Goal: Task Accomplishment & Management: Complete application form

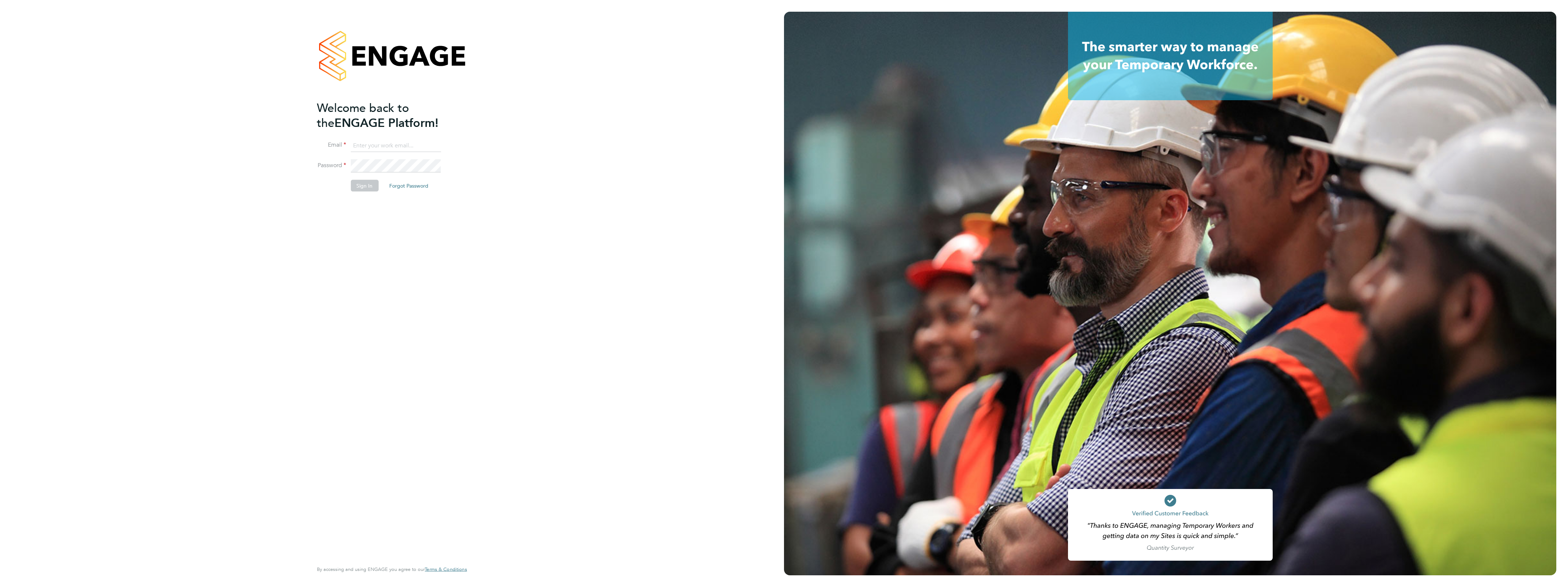
type input "[EMAIL_ADDRESS][PERSON_NAME][DOMAIN_NAME]"
click at [368, 188] on button "Sign In" at bounding box center [365, 185] width 28 height 12
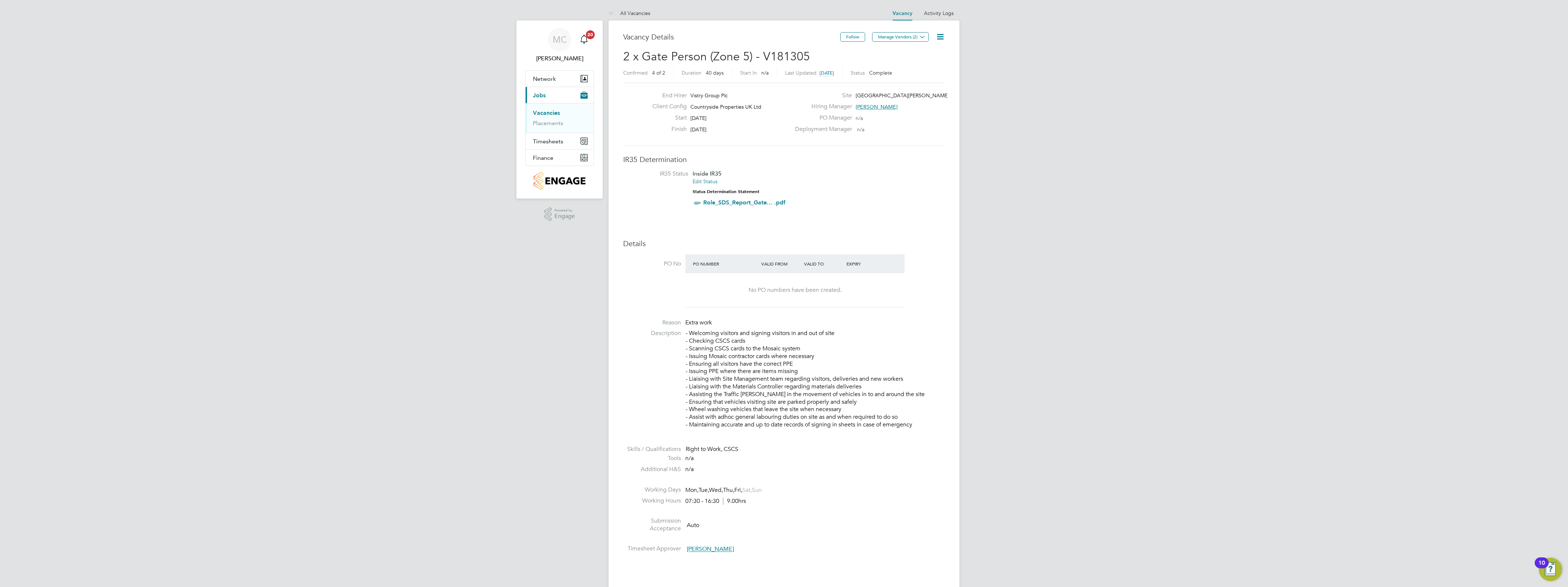
click at [545, 114] on link "Vacancies" at bounding box center [546, 113] width 27 height 7
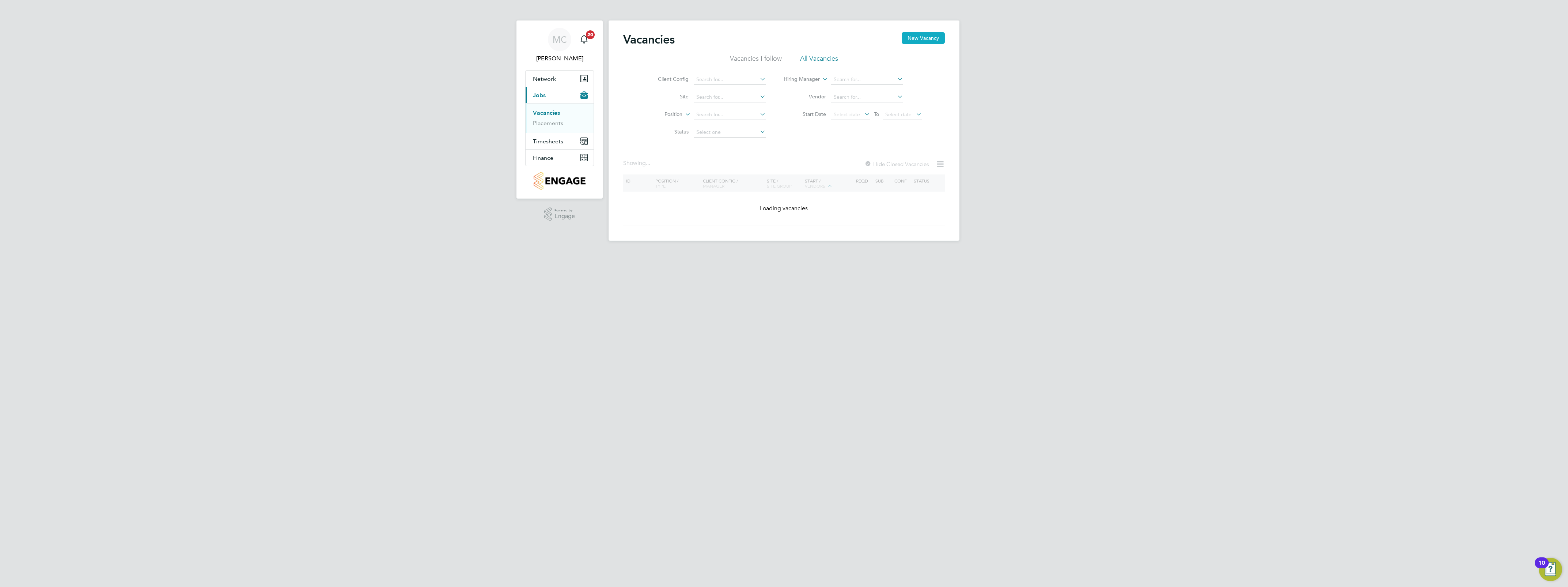
click at [921, 35] on button "New Vacancy" at bounding box center [923, 38] width 43 height 12
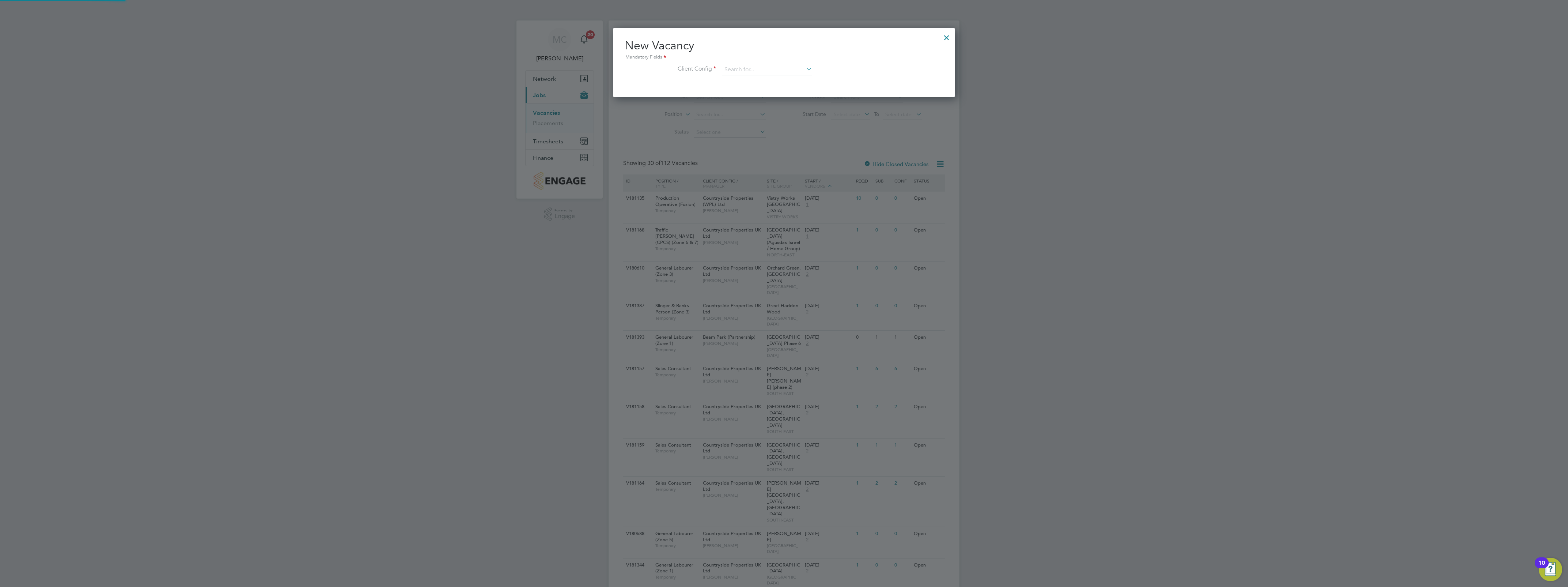
scroll to position [4, 4]
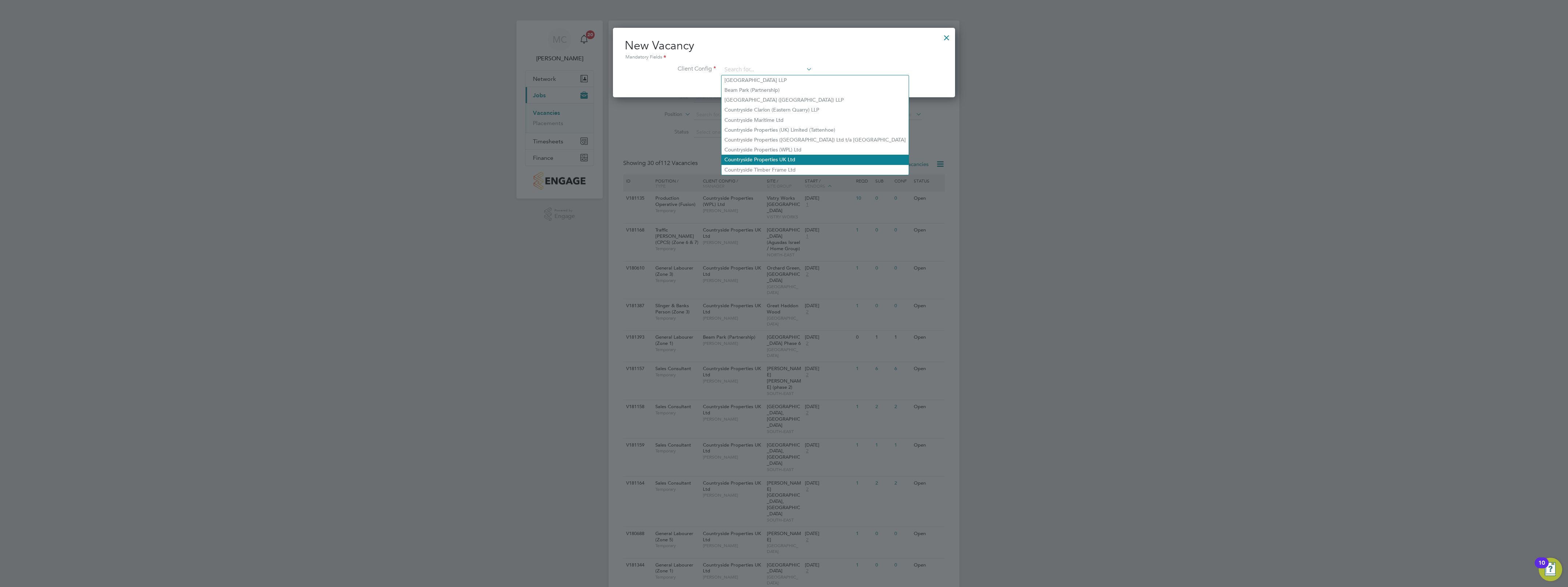
click at [788, 161] on li "Countryside Properties UK Ltd" at bounding box center [814, 160] width 187 height 10
type input "Countryside Properties UK Ltd"
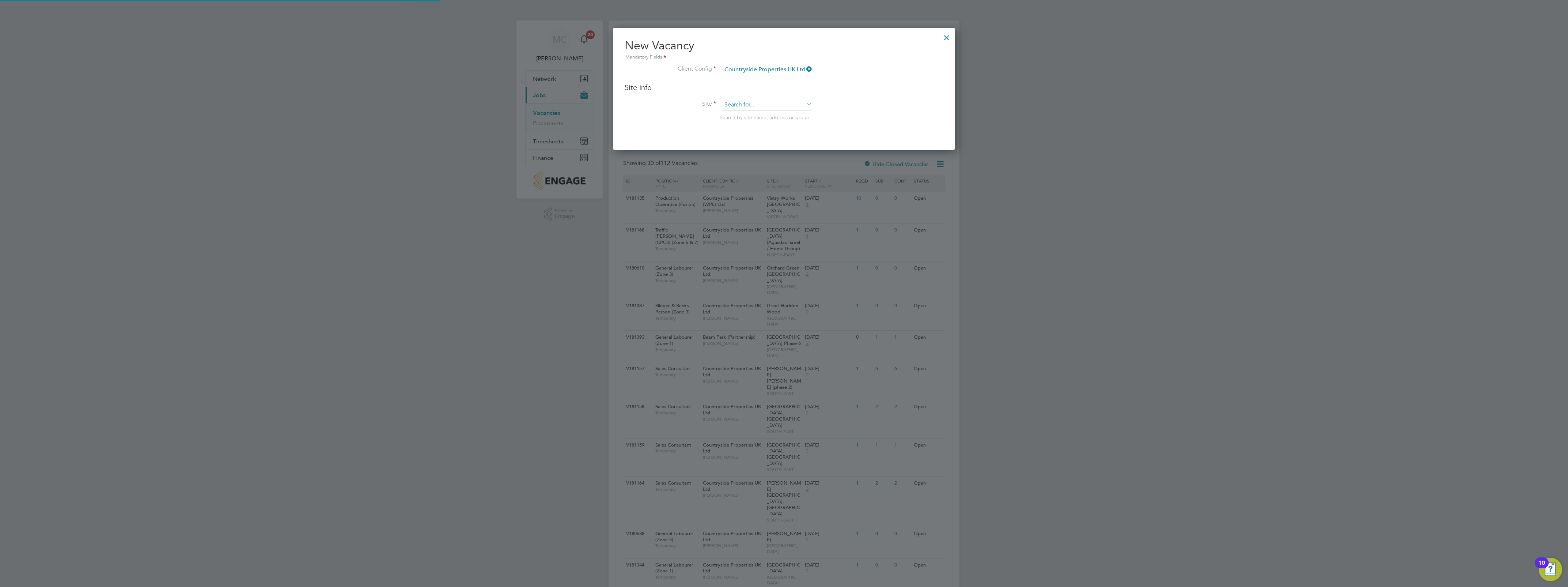
click at [744, 104] on input at bounding box center [767, 105] width 90 height 11
click at [781, 116] on li "Hab berley Park (Kidderminster)" at bounding box center [779, 115] width 115 height 10
type input "Habberley Park (Kidderminster)"
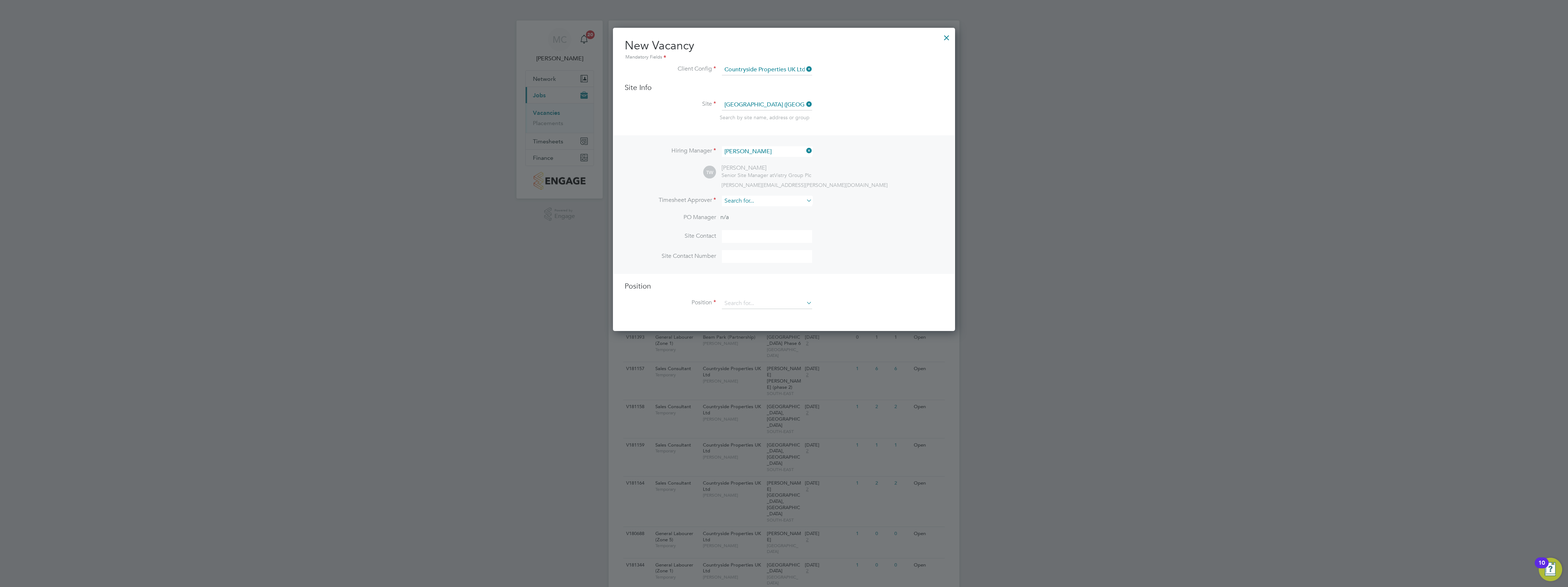
click at [766, 205] on input at bounding box center [767, 200] width 90 height 10
click at [768, 211] on li "Cal lum Bradbury" at bounding box center [767, 212] width 91 height 10
type input "Callum Bradbury"
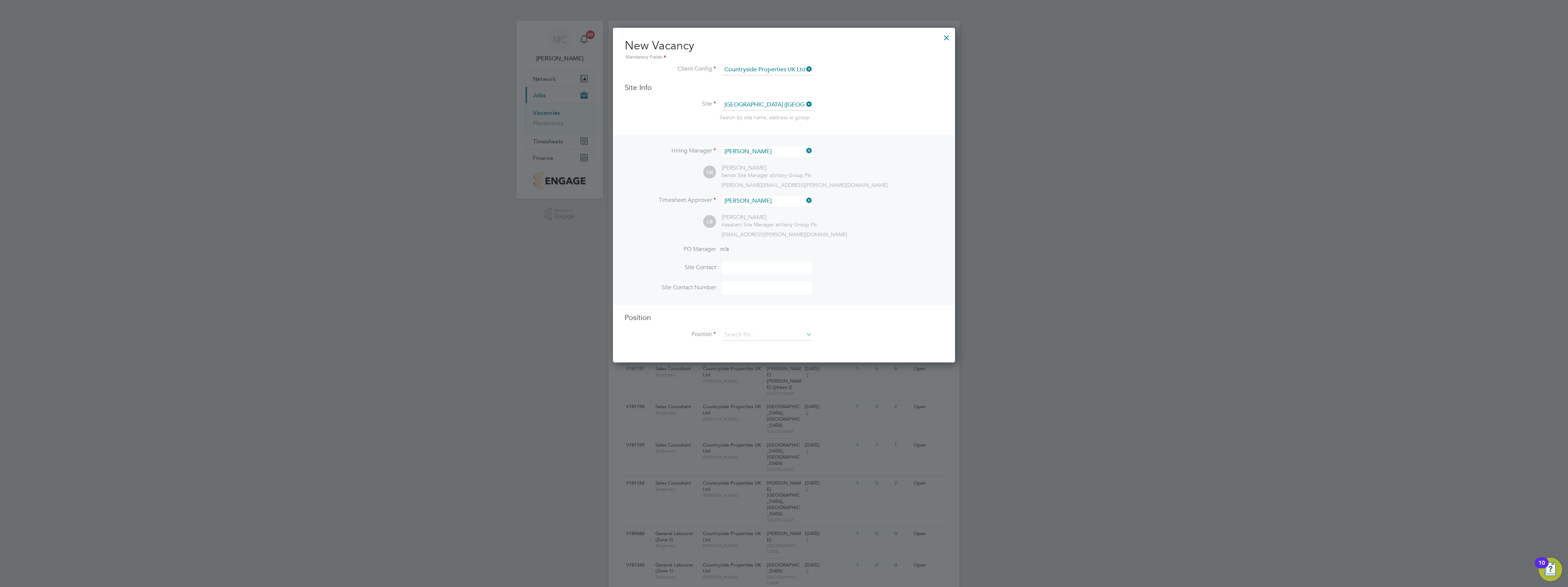
click at [747, 266] on input at bounding box center [767, 267] width 90 height 13
type input "callum Bradbury"
click at [752, 290] on input at bounding box center [767, 287] width 90 height 13
type input "07731997294"
click at [777, 335] on input at bounding box center [767, 335] width 90 height 11
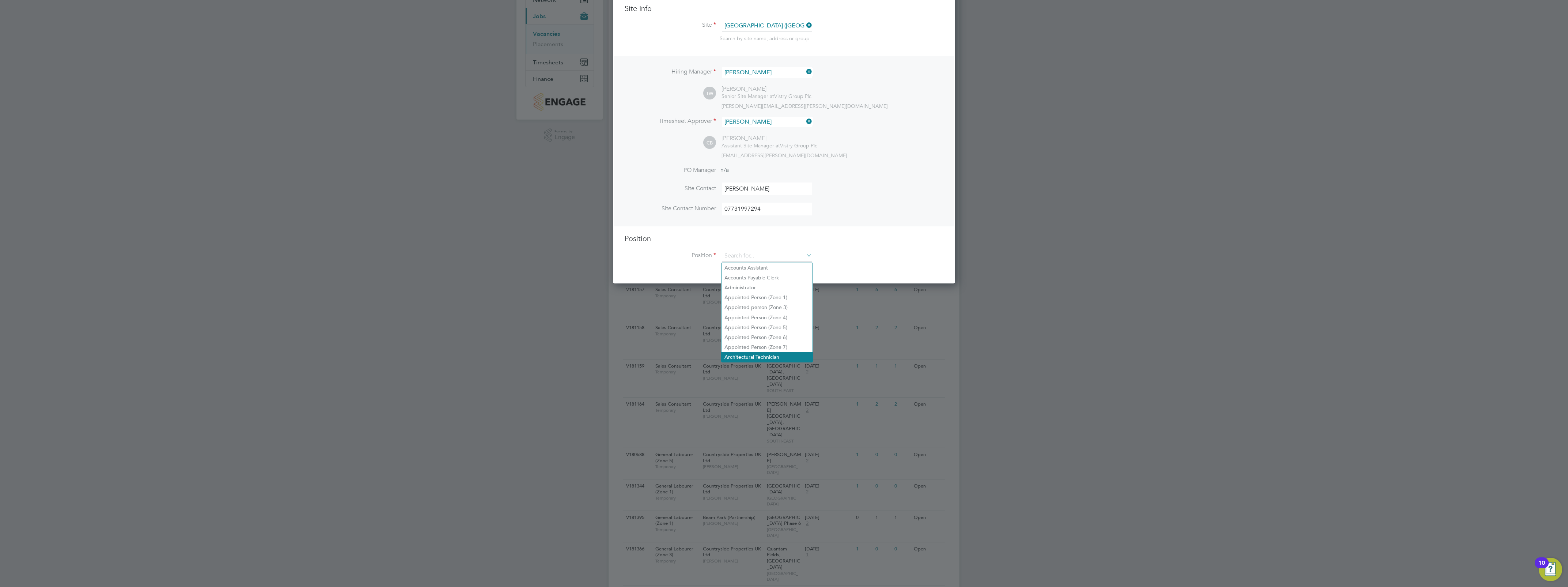
scroll to position [91, 0]
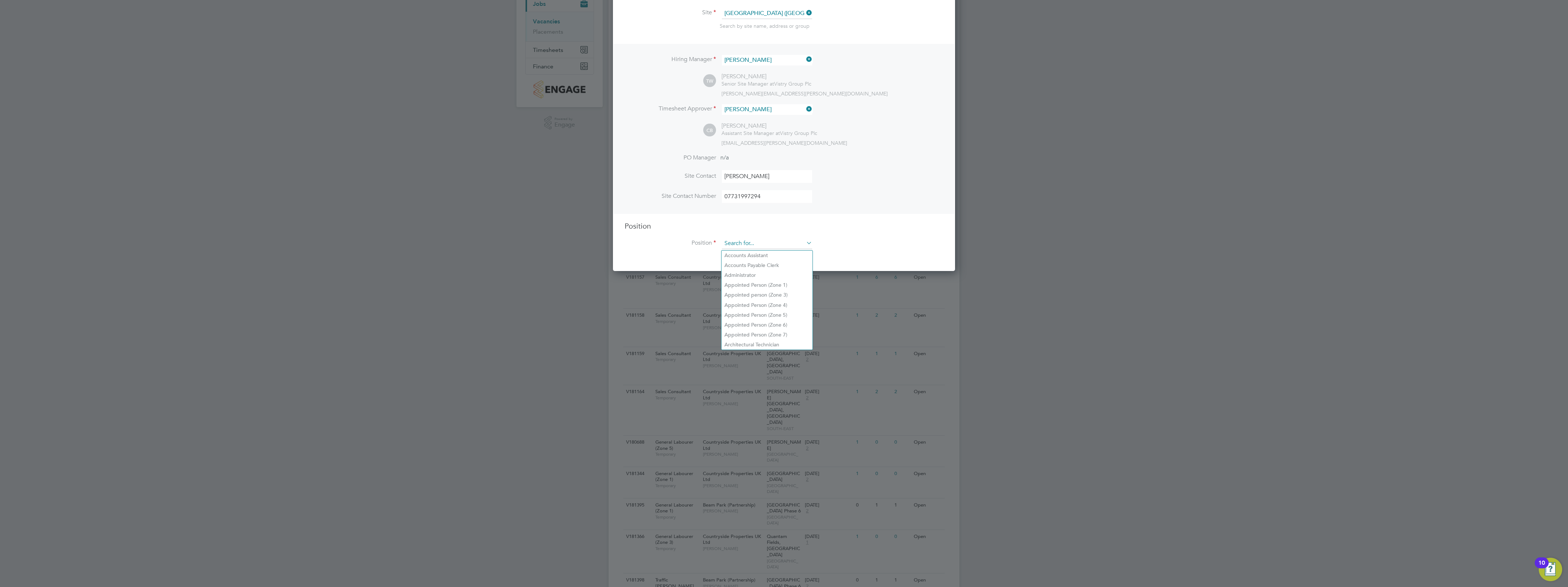
click at [744, 241] on input at bounding box center [767, 244] width 90 height 11
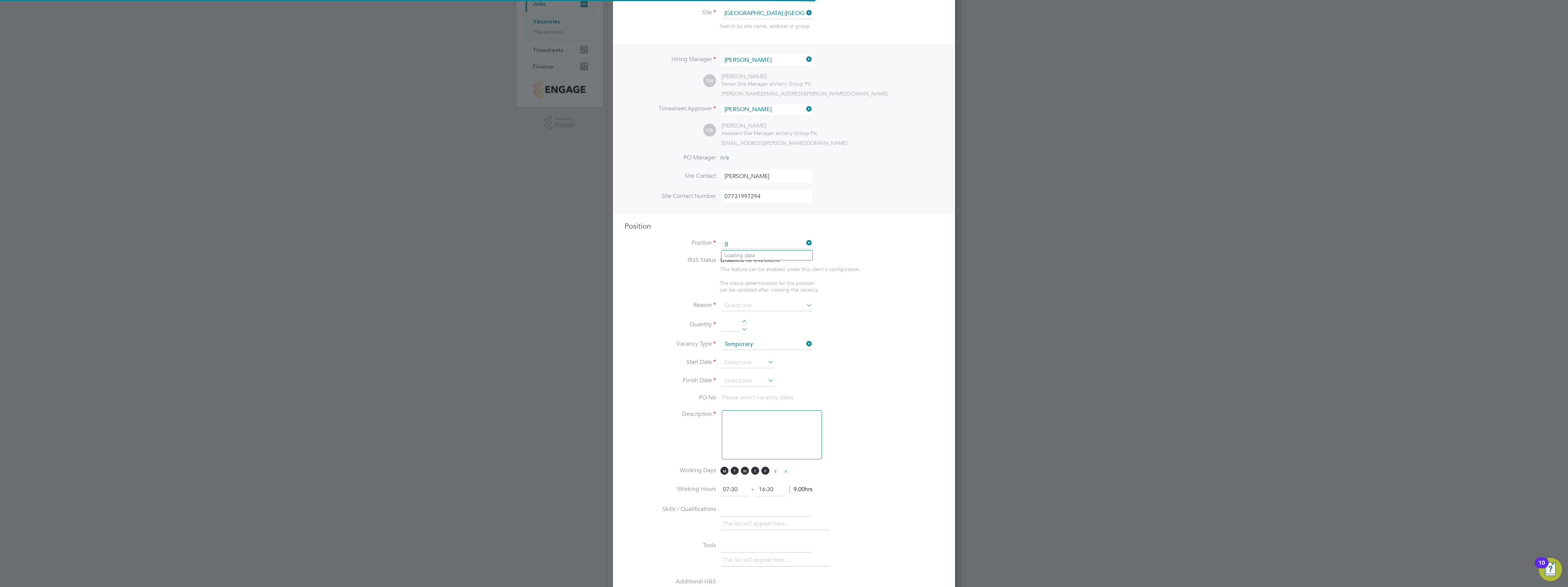
scroll to position [1053, 342]
click at [783, 295] on li "Gate Person (Zone 5)" at bounding box center [767, 295] width 91 height 10
type input "Gate Person (Zone 5)"
type textarea "- Welcoming visitors and signing visitors in and out of site - Checking CSCS ca…"
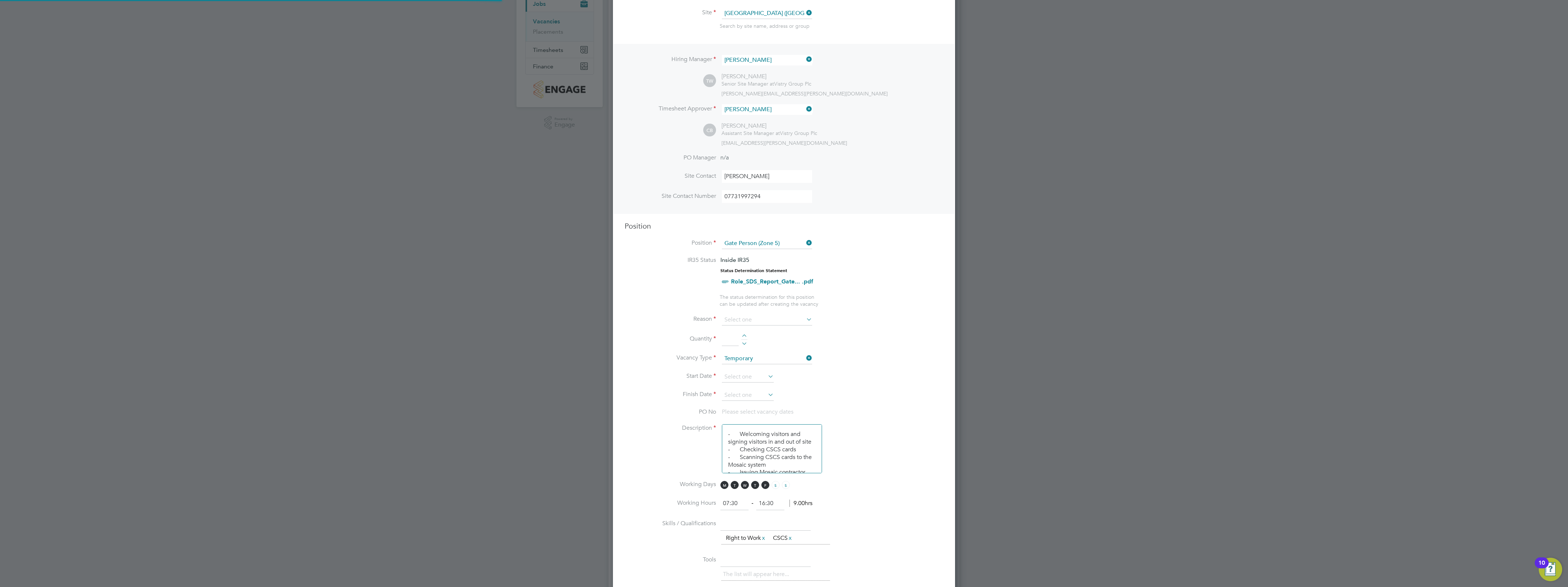
click at [682, 299] on ul "IR35 Status Inside IR35 Status Determination Statement Role_SDS_Report_Gate... …" at bounding box center [784, 281] width 319 height 51
click at [800, 318] on input at bounding box center [767, 320] width 90 height 11
click at [768, 347] on li "Extra Work" at bounding box center [767, 350] width 91 height 10
type input "Extra Work"
click at [743, 337] on div at bounding box center [744, 337] width 6 height 5
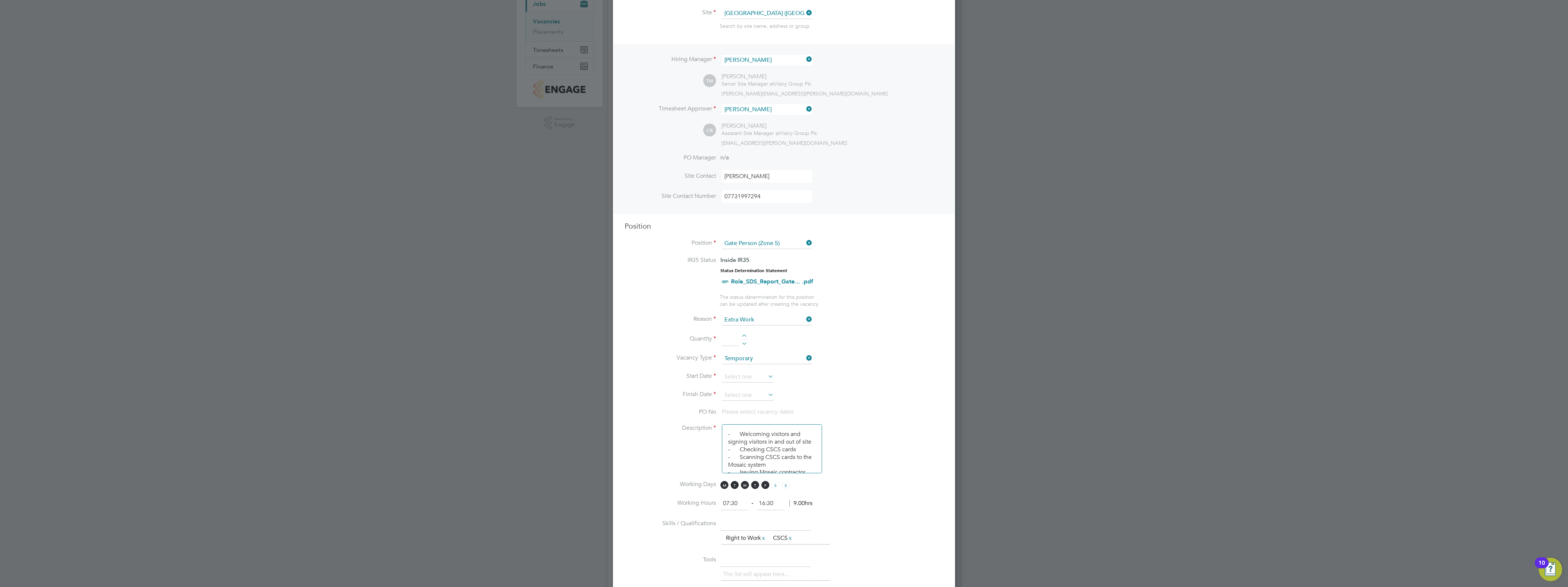
type input "1"
click at [793, 345] on li "Quantity 1" at bounding box center [784, 343] width 319 height 21
click at [760, 375] on input at bounding box center [747, 377] width 52 height 11
click at [735, 303] on span "29" at bounding box center [733, 296] width 14 height 14
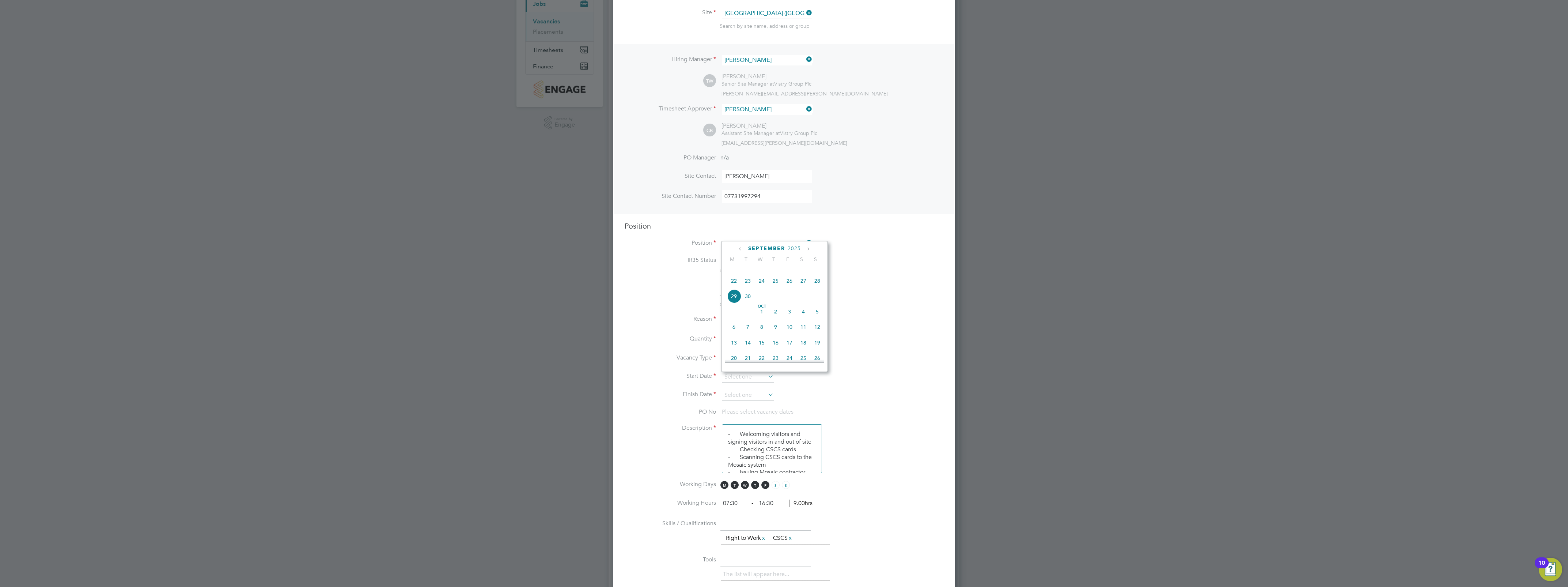
type input "29 Sep 2025"
click at [766, 397] on icon at bounding box center [766, 394] width 0 height 10
click at [808, 267] on icon at bounding box center [808, 267] width 7 height 8
click at [807, 267] on icon at bounding box center [808, 267] width 7 height 8
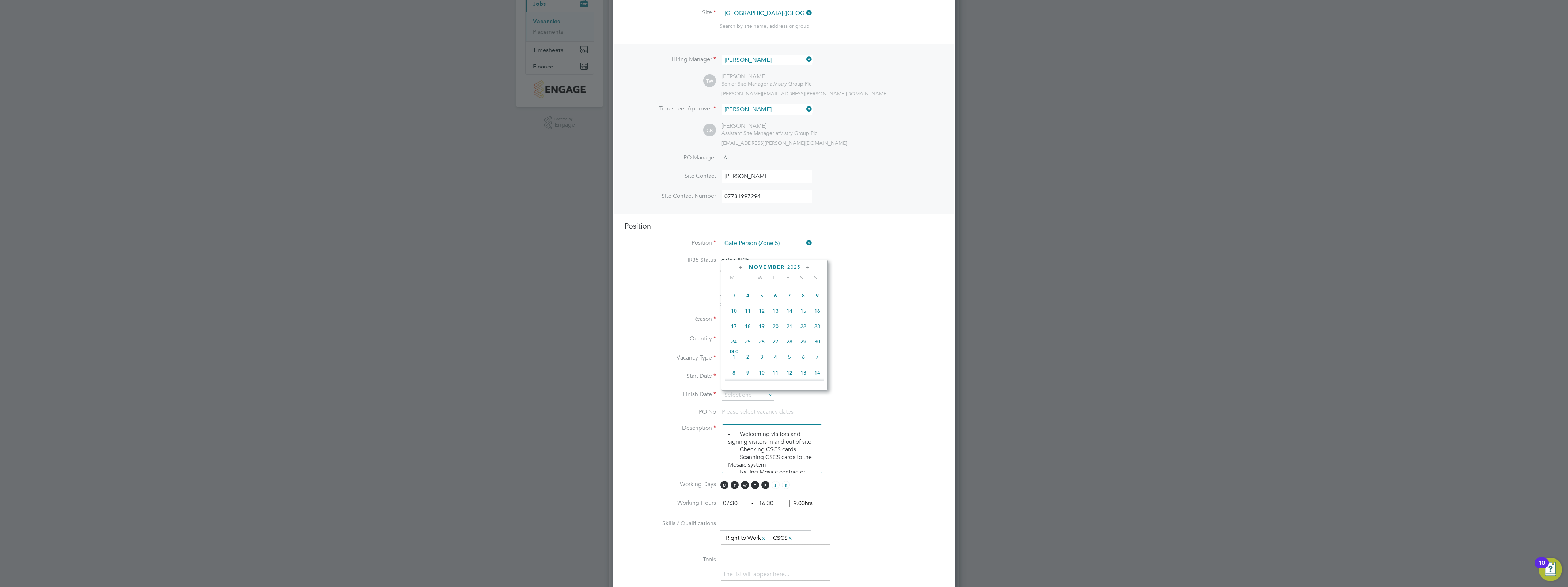
click at [807, 267] on icon at bounding box center [808, 267] width 7 height 8
click at [807, 270] on icon at bounding box center [808, 267] width 7 height 8
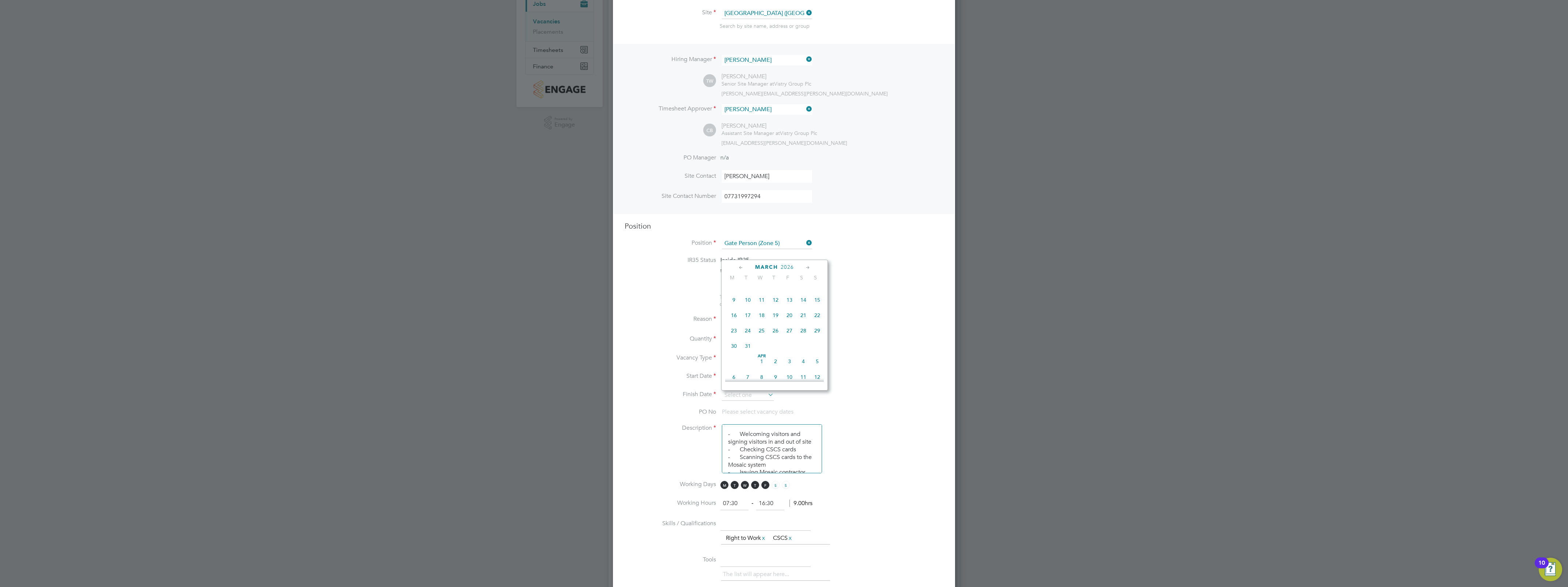
click at [807, 270] on icon at bounding box center [808, 267] width 7 height 8
click at [776, 348] on span "30" at bounding box center [775, 341] width 14 height 14
type input "30 Apr 2026"
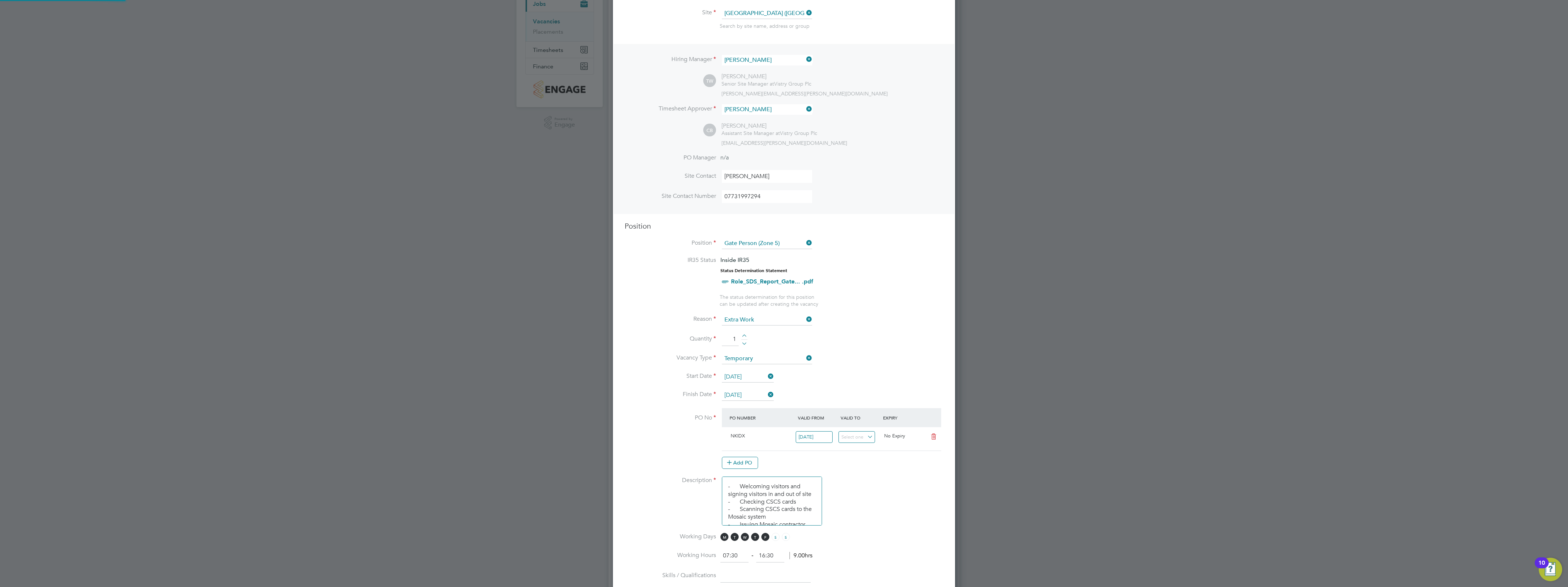
scroll to position [12, 69]
click at [876, 354] on li "Vacancy Type Temporary" at bounding box center [784, 362] width 319 height 18
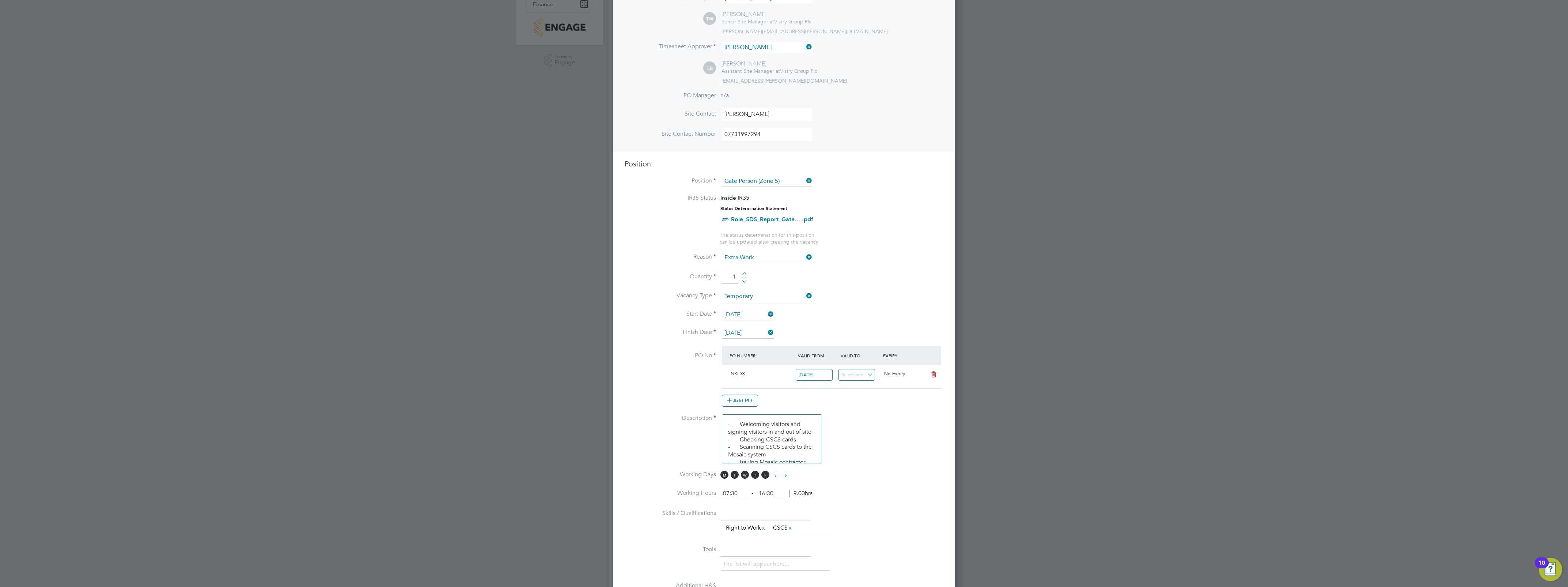
scroll to position [183, 0]
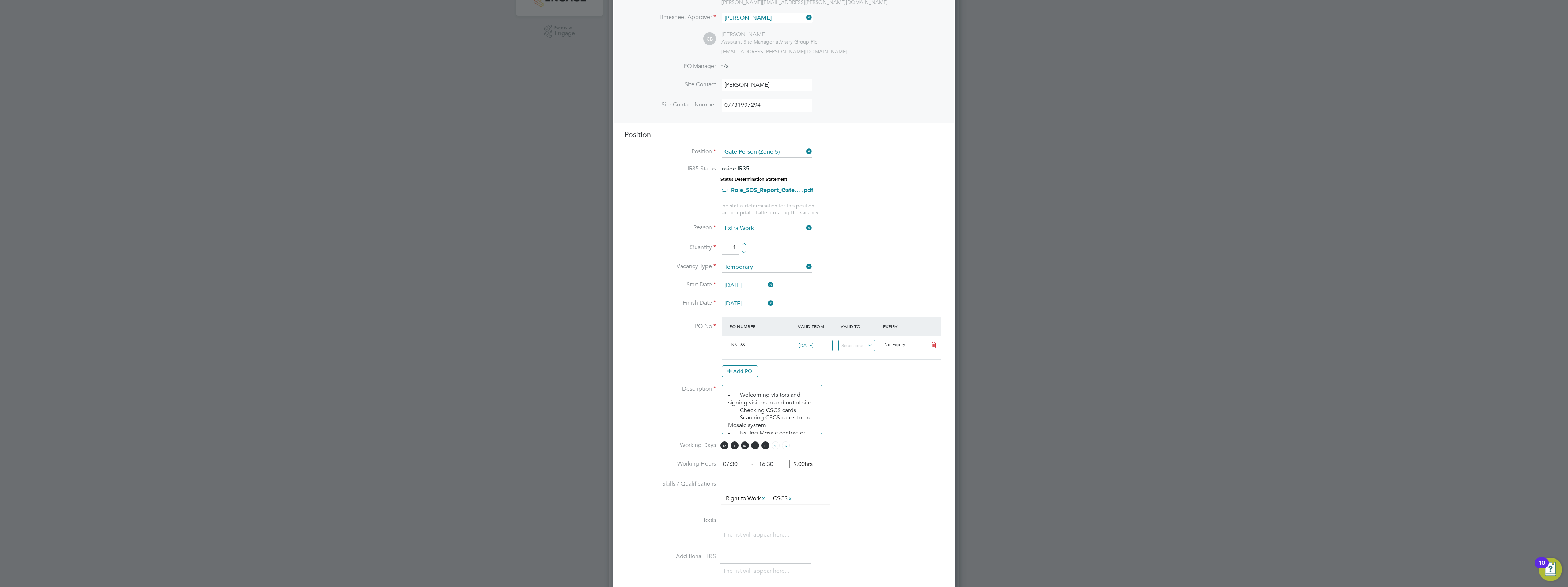
click at [866, 419] on li "Description - Welcoming visitors and signing visitors in and out of site - Chec…" at bounding box center [784, 413] width 319 height 56
click at [896, 454] on li "Working Days M T W T F S S" at bounding box center [784, 449] width 319 height 16
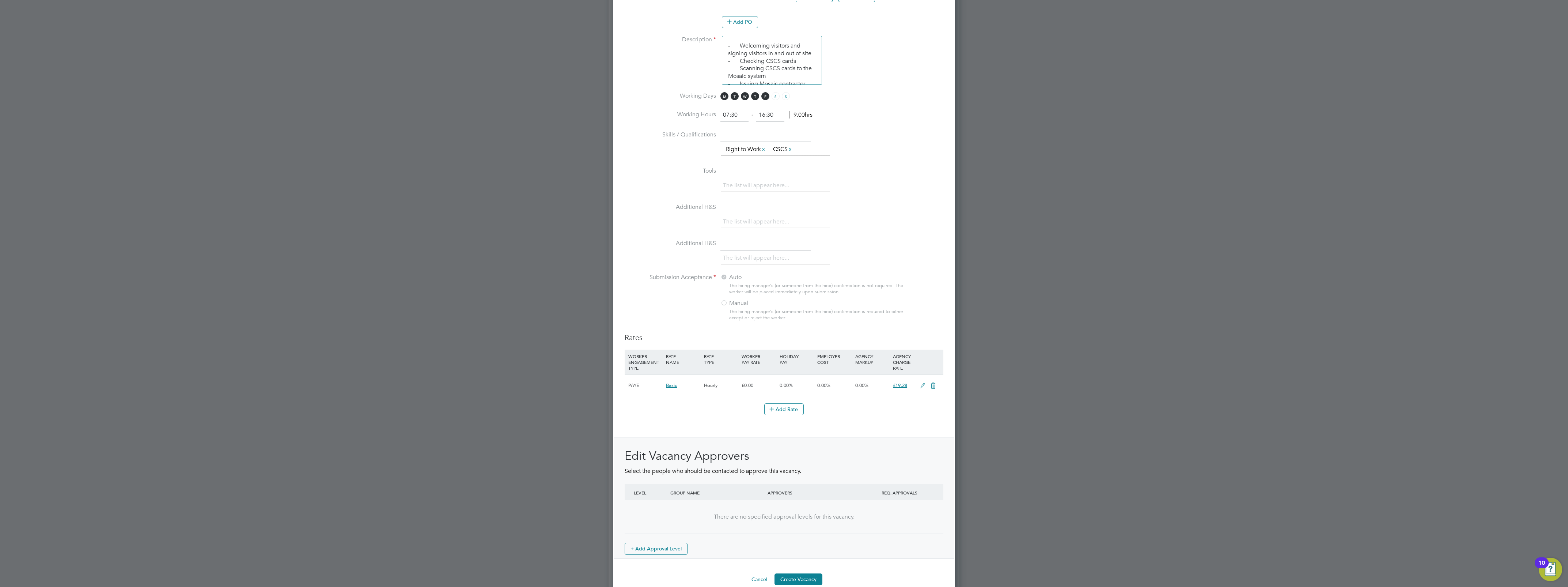
scroll to position [547, 0]
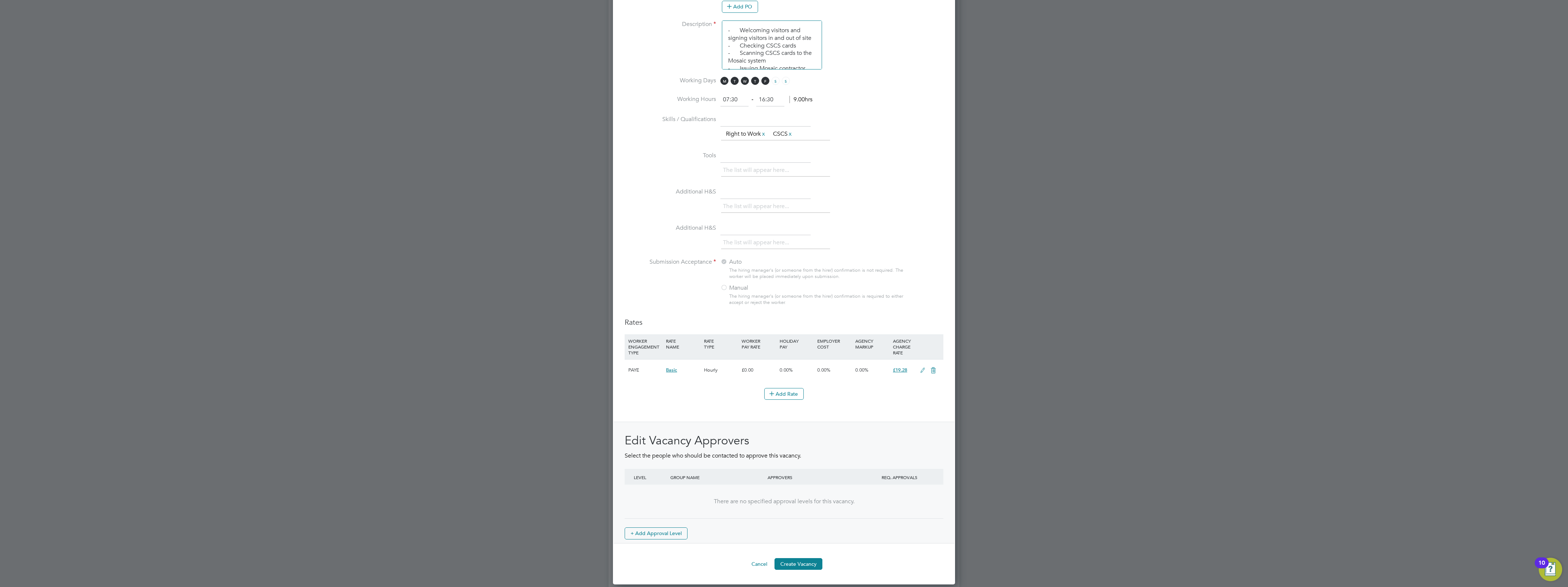
click at [863, 395] on div "Add Rate" at bounding box center [784, 393] width 319 height 12
click at [802, 565] on button "Create Vacancy" at bounding box center [798, 563] width 48 height 12
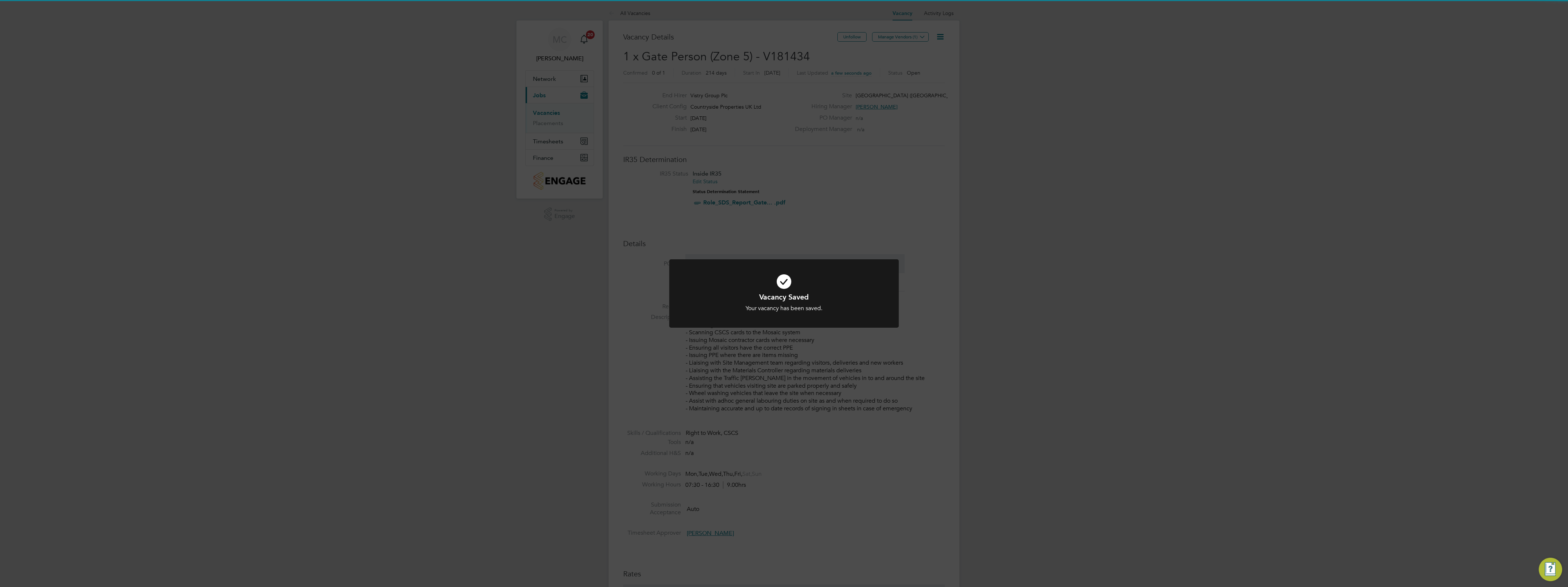
scroll to position [12, 69]
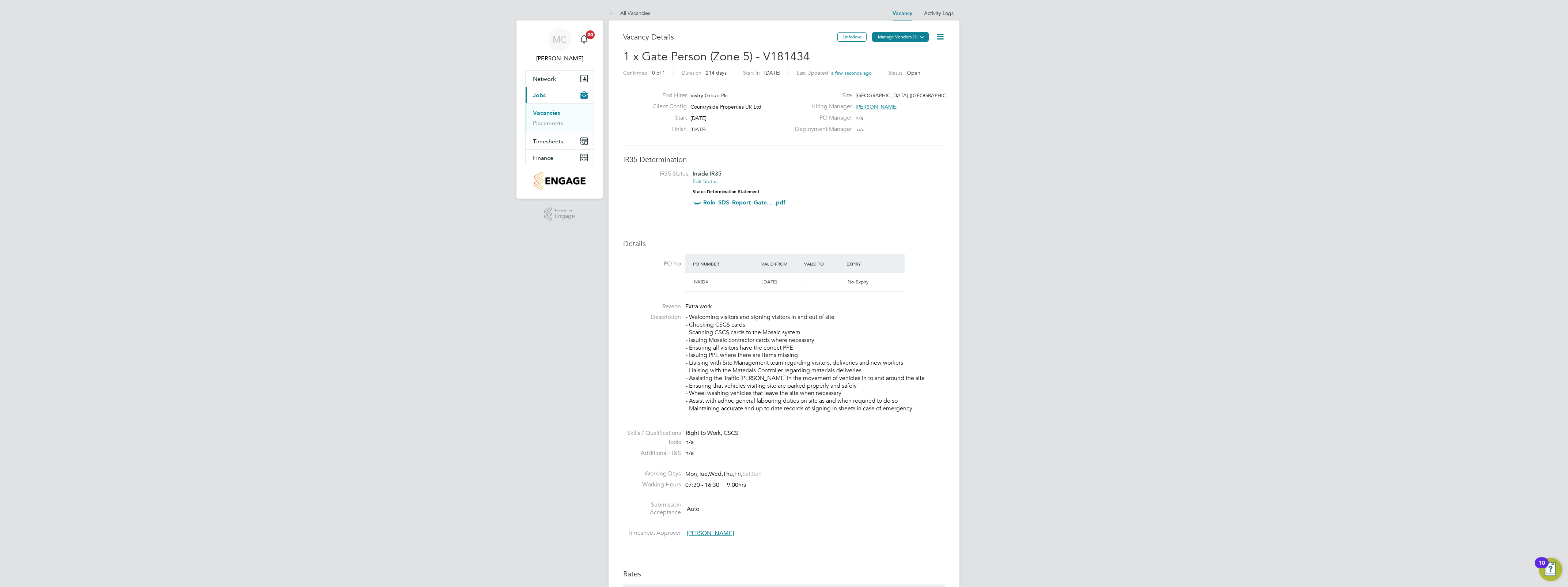
click at [908, 39] on button "Manage Vendors (1)" at bounding box center [900, 37] width 57 height 10
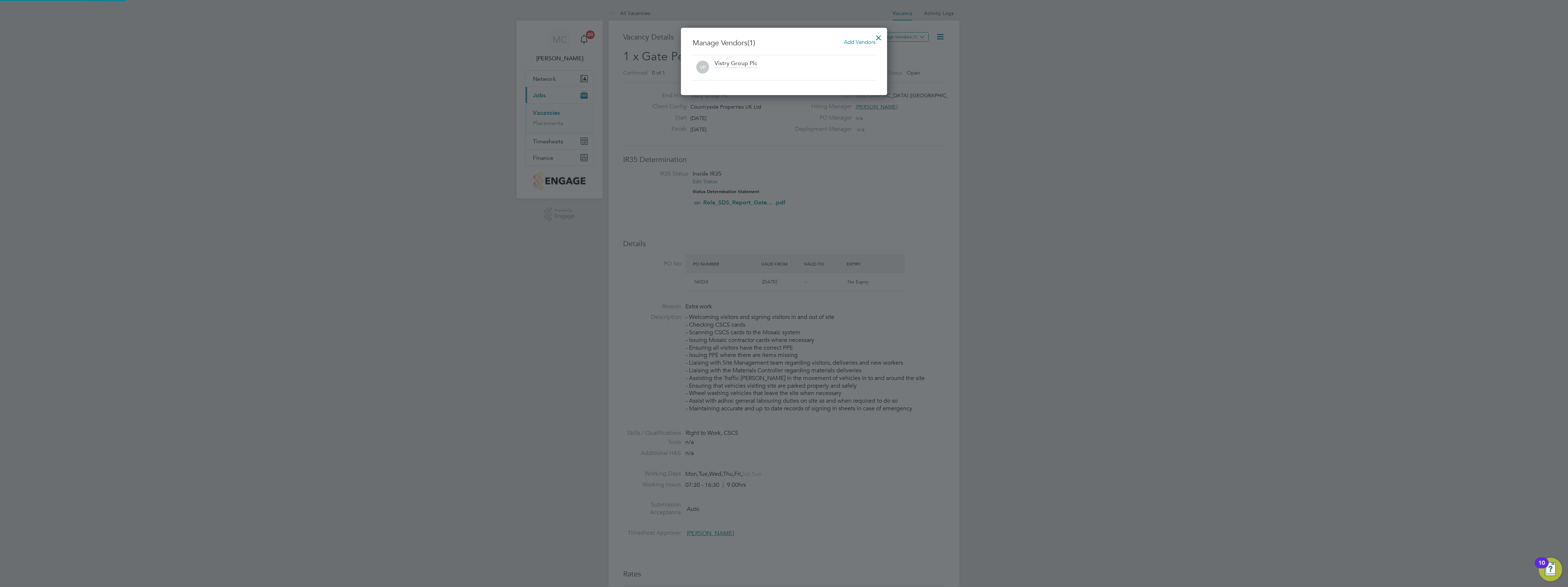
scroll to position [68, 206]
click at [854, 41] on span "Add Vendors" at bounding box center [859, 41] width 32 height 7
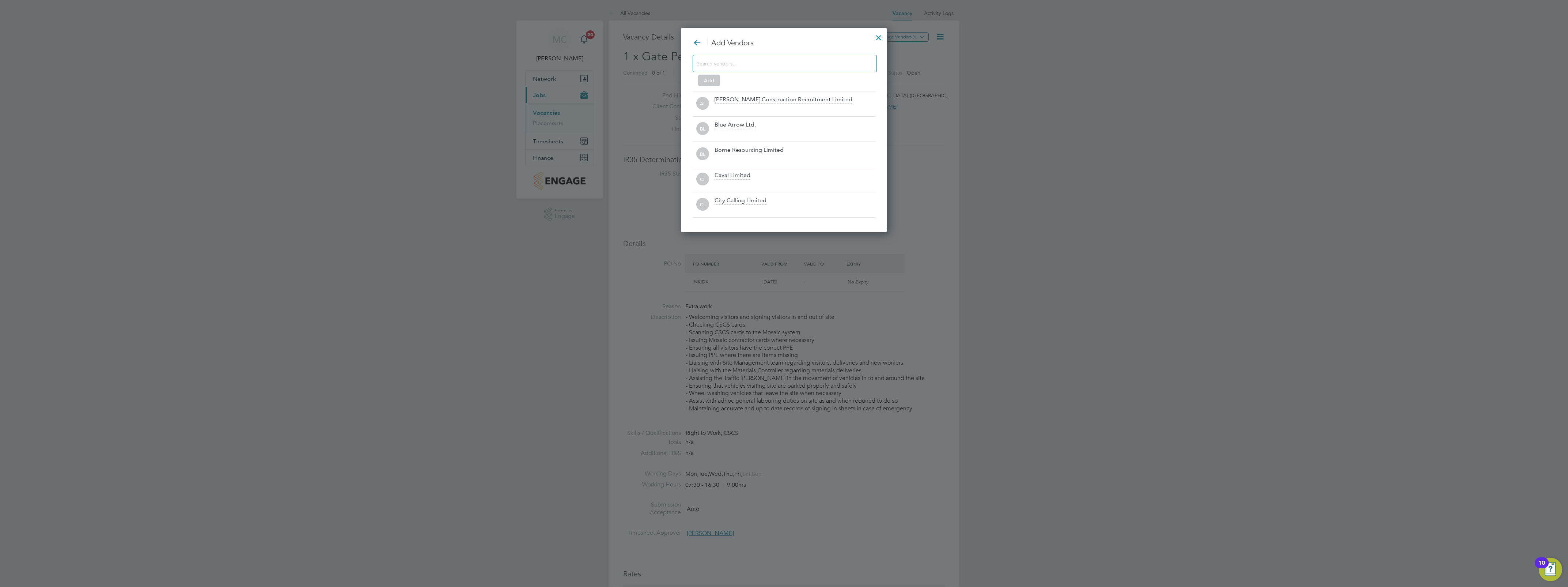
click at [743, 67] on input at bounding box center [779, 63] width 164 height 10
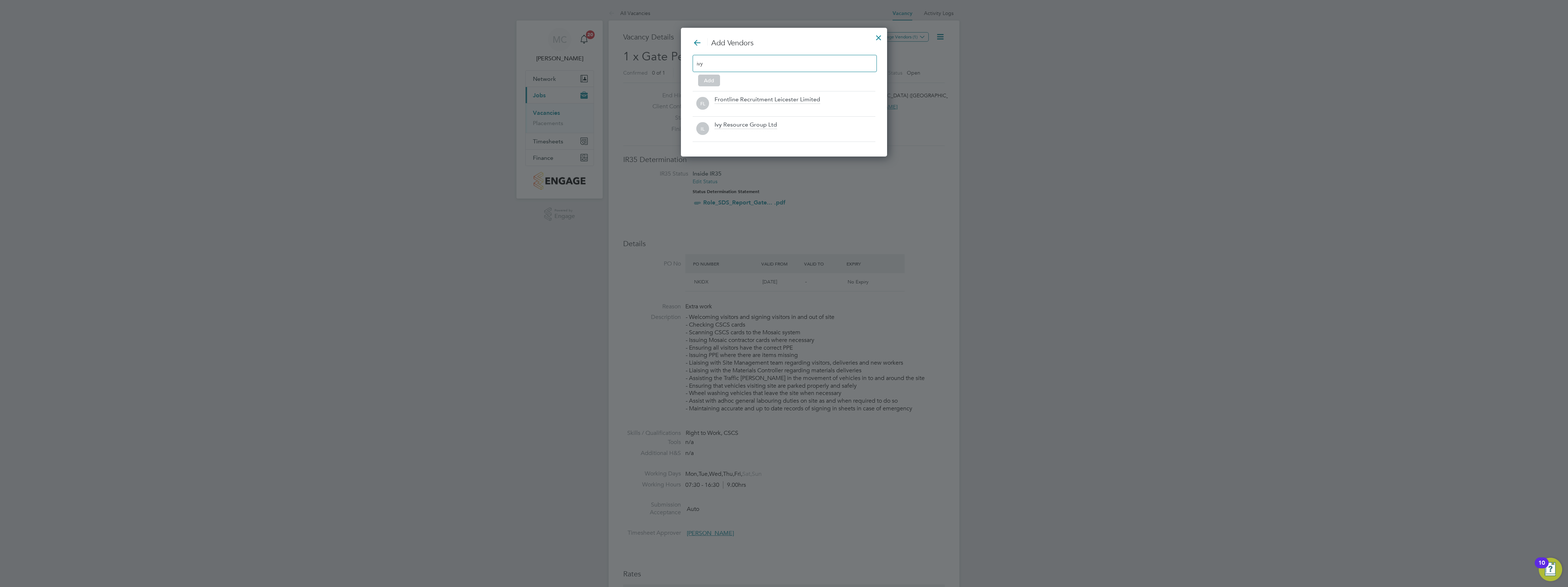
scroll to position [104, 206]
type input "ivy"
click at [724, 99] on div "Ivy Resource Group Ltd" at bounding box center [746, 99] width 63 height 8
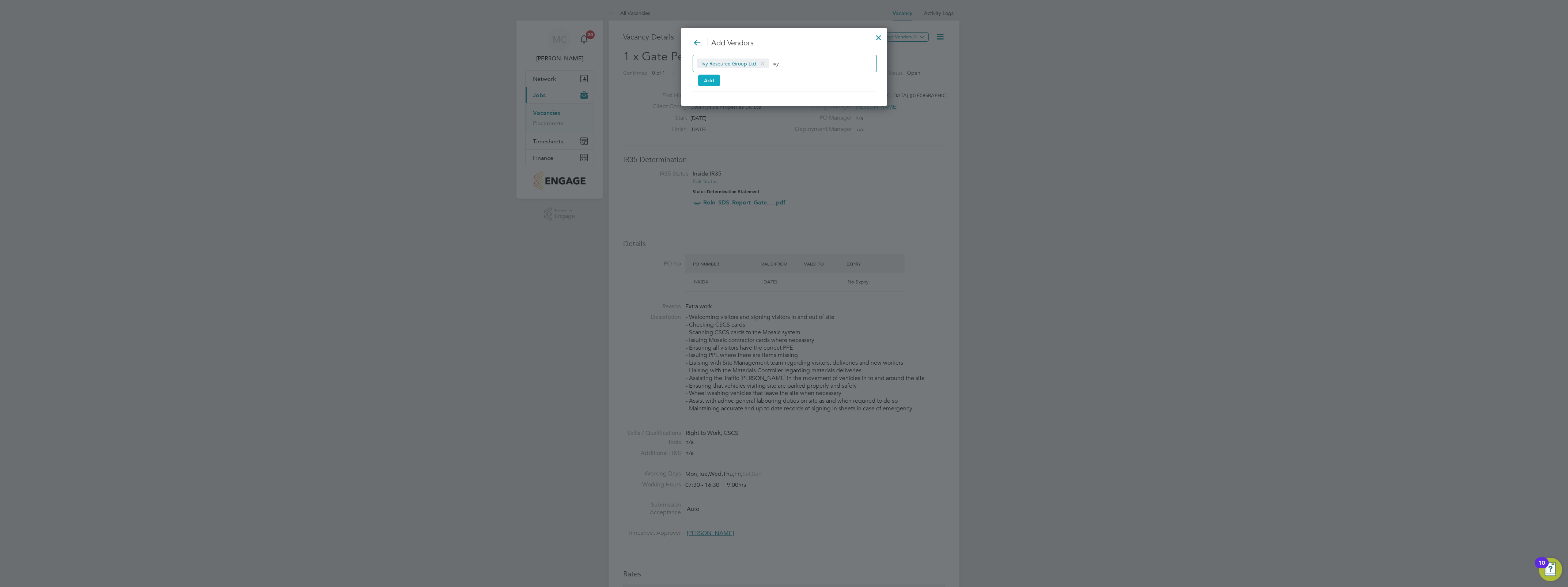
click at [713, 85] on button "Add" at bounding box center [709, 80] width 22 height 12
click at [881, 38] on div at bounding box center [879, 36] width 13 height 13
